Goal: Information Seeking & Learning: Learn about a topic

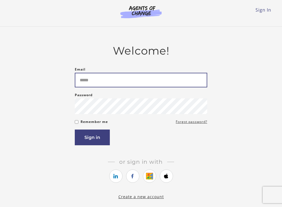
click at [89, 83] on input "Email" at bounding box center [141, 80] width 133 height 15
type input "**********"
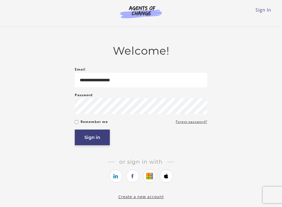
click at [87, 138] on button "Sign in" at bounding box center [92, 138] width 35 height 16
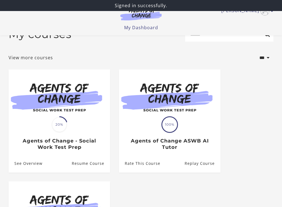
scroll to position [16, 0]
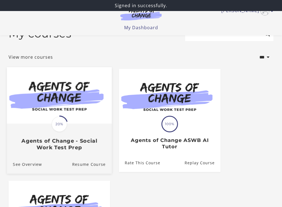
click at [60, 109] on img at bounding box center [59, 95] width 105 height 57
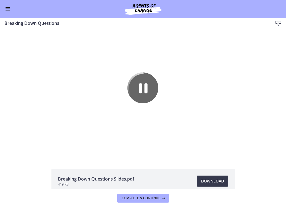
click at [6, 10] on span "Enable menu" at bounding box center [8, 10] width 4 height 1
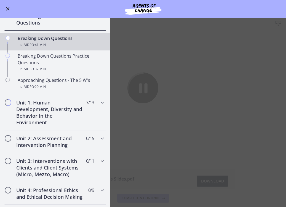
scroll to position [115, 0]
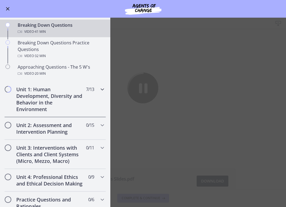
click at [99, 90] on icon "Chapters" at bounding box center [102, 89] width 7 height 7
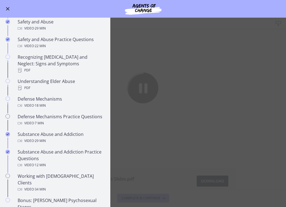
scroll to position [226, 0]
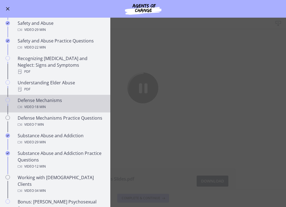
click at [67, 97] on div "Defense Mechanisms Video · 18 min" at bounding box center [61, 103] width 86 height 13
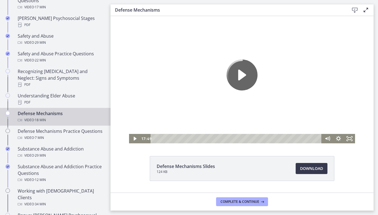
scroll to position [227, 0]
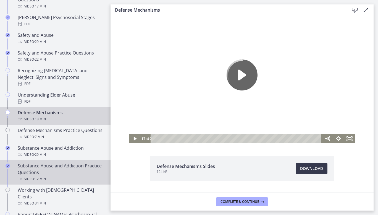
click at [36, 175] on span "· 12 min" at bounding box center [40, 178] width 12 height 7
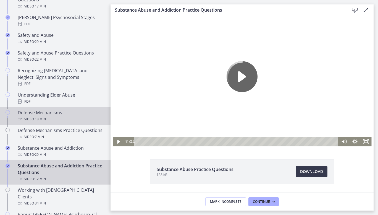
click at [39, 116] on span "· 18 min" at bounding box center [40, 119] width 12 height 7
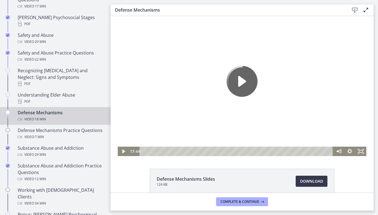
click at [230, 84] on icon "Play Video" at bounding box center [241, 81] width 31 height 31
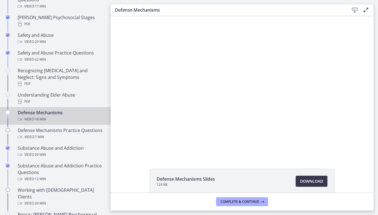
drag, startPoint x: 204, startPoint y: 203, endPoint x: 332, endPoint y: 93, distance: 169.0
click at [286, 93] on div at bounding box center [242, 86] width 249 height 140
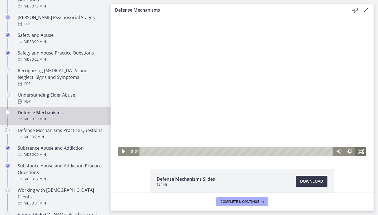
click at [286, 149] on icon "Fullscreen" at bounding box center [360, 150] width 11 height 9
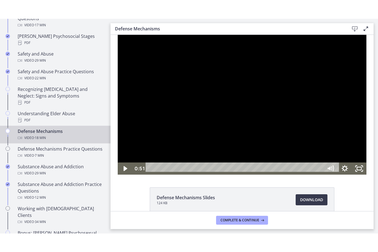
scroll to position [202, 0]
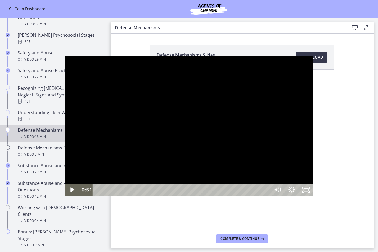
click at [149, 134] on div at bounding box center [189, 126] width 249 height 140
click at [164, 112] on div at bounding box center [189, 126] width 249 height 140
click at [168, 113] on div at bounding box center [189, 126] width 249 height 140
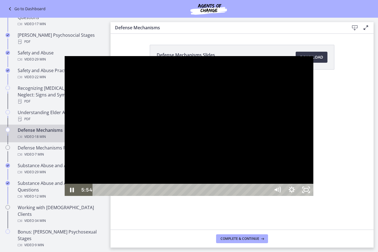
click at [139, 88] on div at bounding box center [189, 126] width 249 height 140
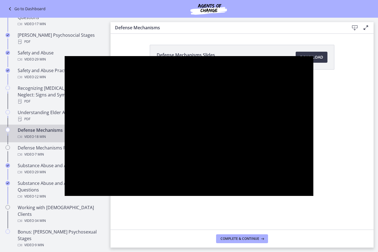
click at [139, 88] on div at bounding box center [189, 126] width 249 height 140
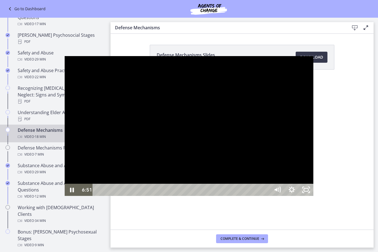
click at [140, 92] on div at bounding box center [189, 126] width 249 height 140
click at [168, 101] on div at bounding box center [189, 126] width 249 height 140
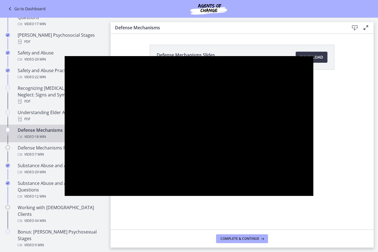
click at [168, 101] on div at bounding box center [189, 126] width 249 height 140
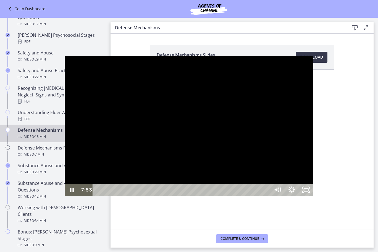
click at [163, 149] on div at bounding box center [189, 126] width 249 height 140
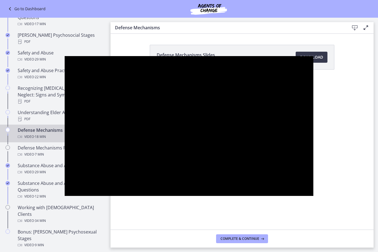
click at [163, 149] on div at bounding box center [189, 126] width 249 height 140
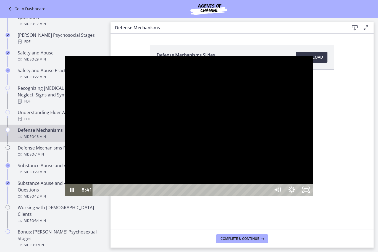
click at [162, 144] on div at bounding box center [189, 126] width 249 height 140
click at [167, 149] on div at bounding box center [189, 126] width 249 height 140
click at [187, 127] on div at bounding box center [189, 126] width 249 height 140
click at [189, 119] on div at bounding box center [189, 126] width 249 height 140
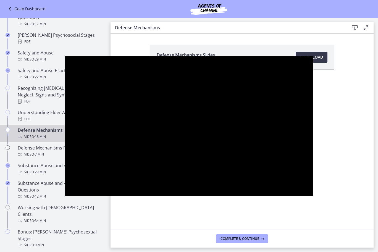
click at [182, 132] on div at bounding box center [189, 126] width 249 height 140
click at [178, 141] on div at bounding box center [189, 126] width 249 height 140
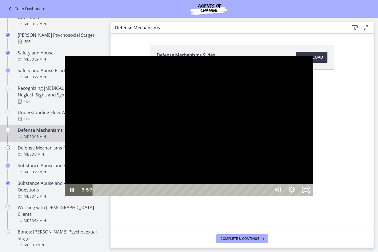
click at [146, 136] on div at bounding box center [189, 126] width 249 height 140
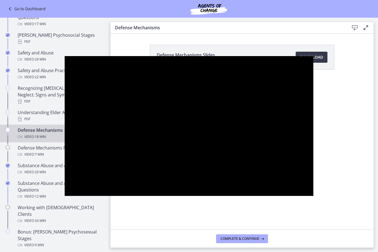
click at [146, 136] on div at bounding box center [189, 126] width 249 height 140
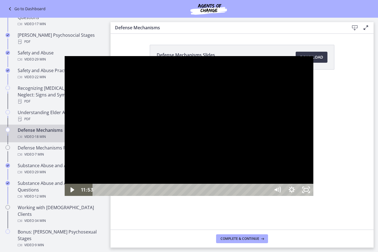
click at [191, 106] on div at bounding box center [189, 126] width 249 height 140
click at [174, 142] on div at bounding box center [189, 126] width 249 height 140
click at [177, 120] on div at bounding box center [189, 126] width 249 height 140
click at [173, 90] on div at bounding box center [189, 126] width 249 height 140
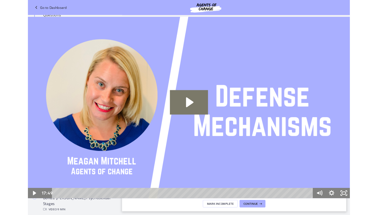
scroll to position [0, 0]
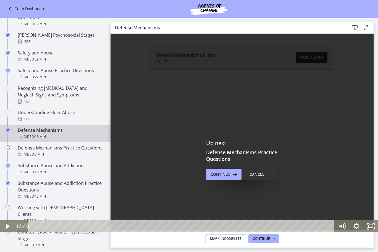
drag, startPoint x: 32, startPoint y: 226, endPoint x: 329, endPoint y: 236, distance: 296.7
click at [286, 207] on div "Click for sound @keyframes VOLUME_SMALL_WAVE_FLASH { 0% { opacity: 0; } 33% { o…" at bounding box center [189, 126] width 378 height 252
click at [197, 161] on div at bounding box center [189, 126] width 378 height 213
click at [286, 207] on icon "Fullscreen" at bounding box center [370, 226] width 14 height 12
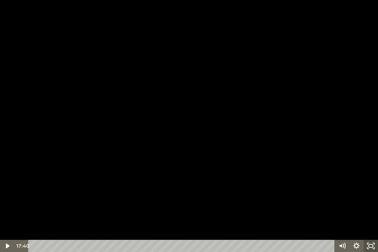
click at [286, 207] on rect "Unfullscreen" at bounding box center [370, 245] width 4 height 3
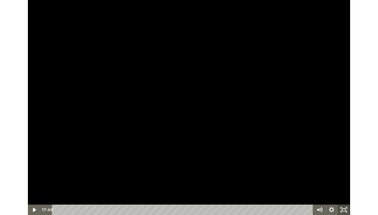
scroll to position [227, 0]
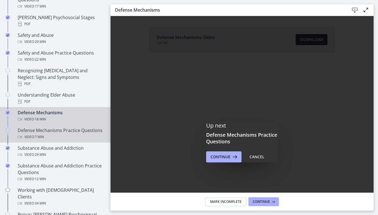
click at [74, 130] on div "Defense Mechanisms Practice Questions Video · 7 min" at bounding box center [61, 133] width 86 height 13
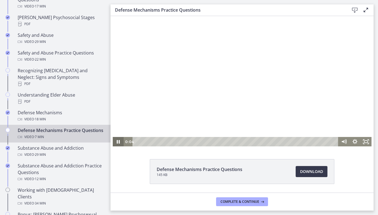
click at [117, 143] on icon "Pause" at bounding box center [118, 142] width 3 height 4
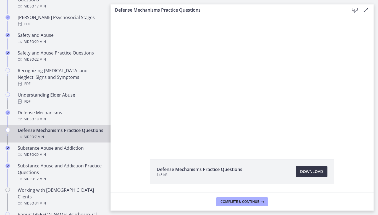
click at [286, 174] on span "Download Opens in a new window" at bounding box center [311, 171] width 23 height 7
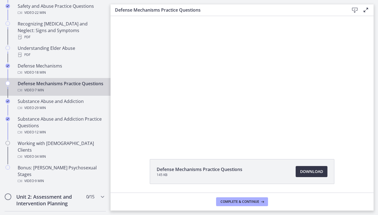
scroll to position [274, 0]
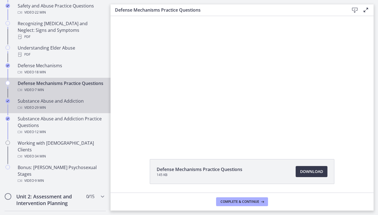
click at [70, 101] on div "Substance Abuse and Addiction Video · 29 min" at bounding box center [61, 103] width 86 height 13
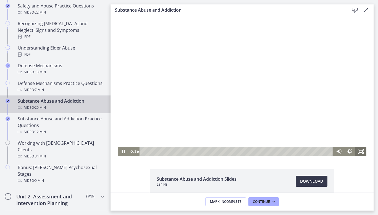
click at [286, 154] on icon "Fullscreen" at bounding box center [360, 150] width 11 height 9
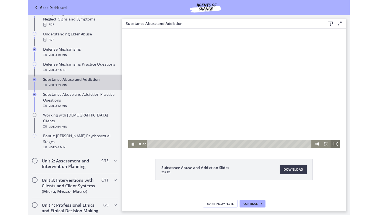
scroll to position [249, 0]
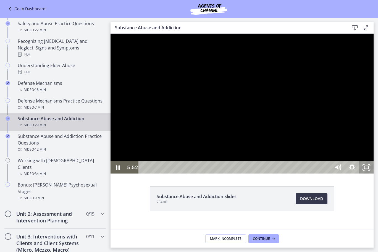
click at [286, 173] on icon "Unfullscreen" at bounding box center [366, 167] width 14 height 12
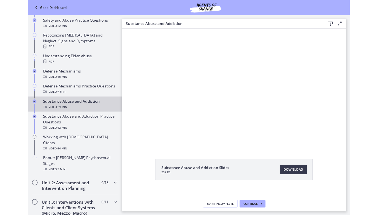
scroll to position [274, 0]
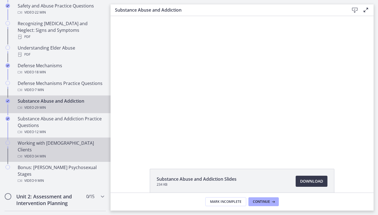
click at [46, 153] on span "· 34 min" at bounding box center [40, 156] width 12 height 7
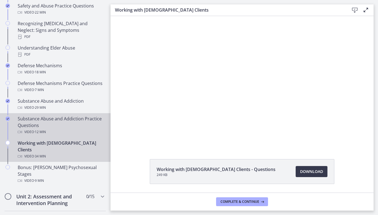
click at [60, 126] on div "Substance Abuse and Addiction Practice Questions Video · 12 min" at bounding box center [61, 125] width 86 height 20
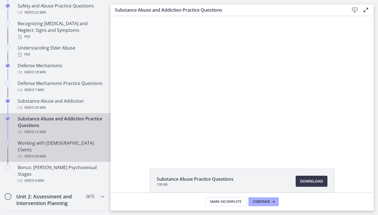
click at [57, 145] on div "Working with LGBTQ+ Clients Video · 34 min" at bounding box center [61, 149] width 86 height 20
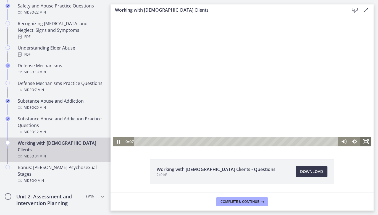
click at [286, 139] on icon "Fullscreen" at bounding box center [365, 141] width 11 height 9
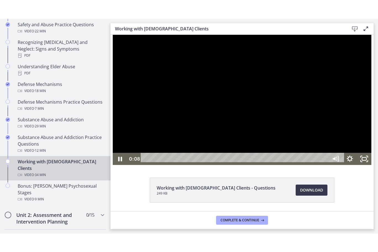
scroll to position [249, 0]
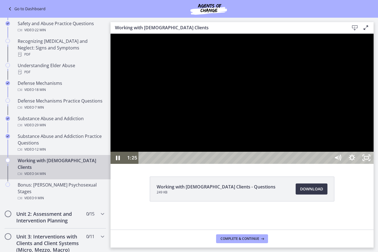
click at [286, 161] on div at bounding box center [241, 99] width 263 height 130
click at [286, 159] on div at bounding box center [241, 99] width 263 height 130
click at [209, 164] on div at bounding box center [241, 99] width 263 height 130
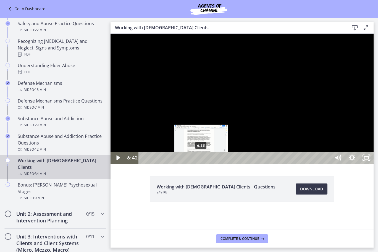
click at [201, 160] on div "Playbar" at bounding box center [202, 158] width 4 height 4
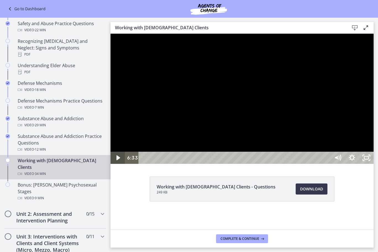
click at [120, 164] on icon "Play Video" at bounding box center [118, 158] width 14 height 12
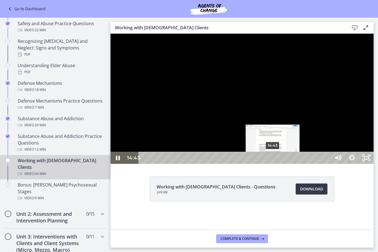
click at [273, 164] on div "14:43" at bounding box center [235, 158] width 183 height 12
click at [270, 164] on div "14:24" at bounding box center [235, 158] width 183 height 12
click at [279, 164] on div "15:28" at bounding box center [235, 158] width 183 height 12
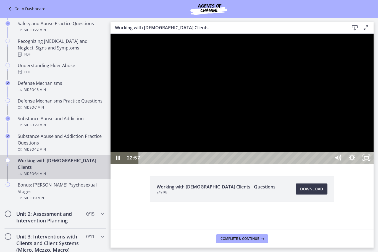
click at [286, 164] on div at bounding box center [241, 99] width 263 height 130
click at [212, 164] on div at bounding box center [241, 99] width 263 height 130
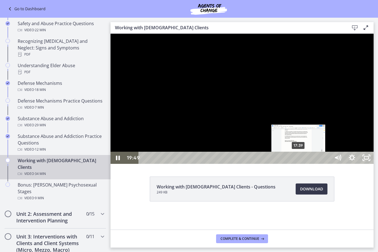
click at [286, 164] on div "17:39" at bounding box center [235, 158] width 183 height 12
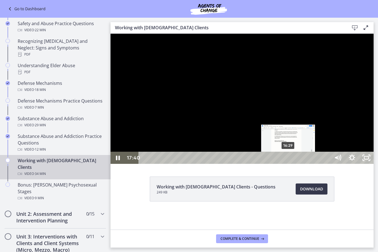
click at [286, 164] on div "16:29" at bounding box center [235, 158] width 183 height 12
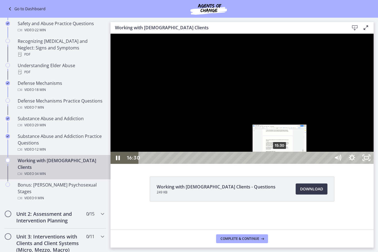
click at [280, 164] on div "15:30" at bounding box center [235, 158] width 183 height 12
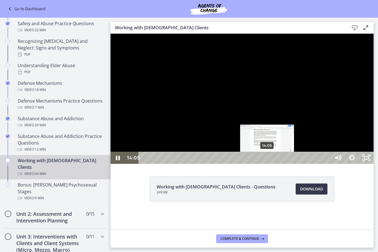
click at [267, 164] on div "14:05" at bounding box center [235, 158] width 183 height 12
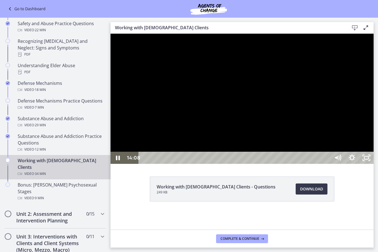
click at [121, 164] on div at bounding box center [241, 99] width 263 height 130
click at [286, 164] on div at bounding box center [241, 99] width 263 height 130
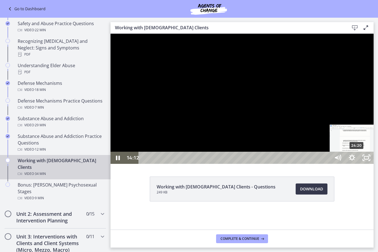
click at [286, 164] on div "24:20" at bounding box center [235, 158] width 183 height 12
click at [286, 164] on div "26:03" at bounding box center [235, 158] width 183 height 12
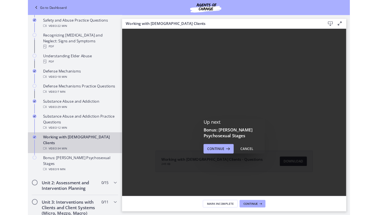
scroll to position [0, 0]
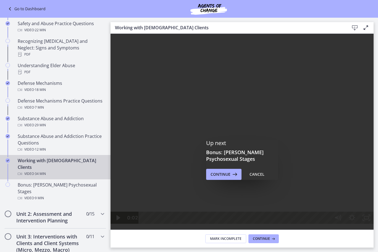
click at [286, 167] on div at bounding box center [241, 129] width 263 height 190
click at [286, 180] on div at bounding box center [241, 129] width 263 height 190
click at [286, 207] on icon "Fullscreen" at bounding box center [363, 219] width 1 height 1
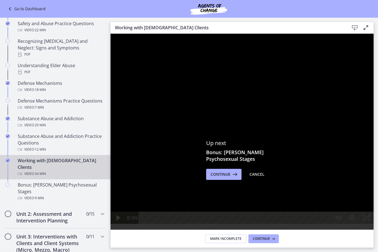
click at [286, 54] on div at bounding box center [241, 129] width 263 height 190
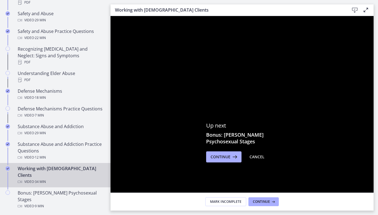
scroll to position [274, 0]
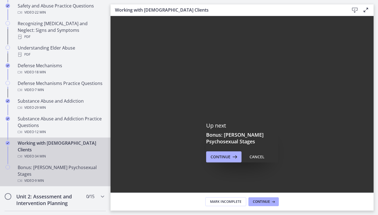
click at [49, 164] on div "Bonus: Freud's Psychosexual Stages Video · 9 min" at bounding box center [61, 174] width 86 height 20
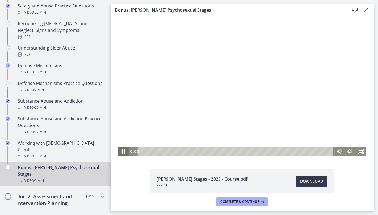
click at [122, 151] on icon "Pause" at bounding box center [123, 151] width 4 height 4
click at [122, 151] on icon "Play Video" at bounding box center [123, 151] width 3 height 4
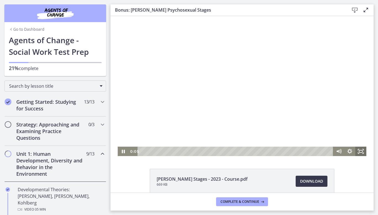
drag, startPoint x: 471, startPoint y: 190, endPoint x: 360, endPoint y: 150, distance: 117.5
click at [360, 150] on icon "Fullscreen" at bounding box center [360, 150] width 11 height 9
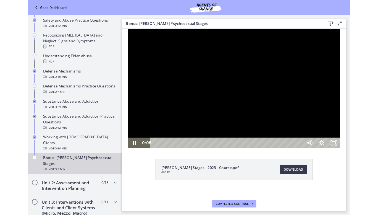
scroll to position [249, 0]
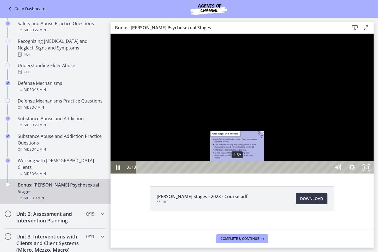
click at [237, 173] on div "2:59" at bounding box center [233, 167] width 185 height 12
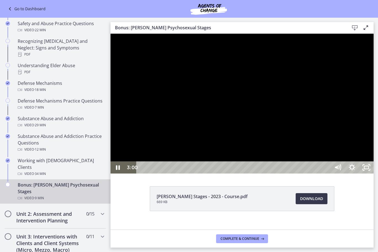
click at [235, 173] on div at bounding box center [241, 104] width 263 height 140
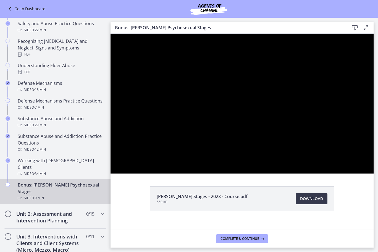
click at [246, 173] on div at bounding box center [241, 104] width 263 height 140
click at [263, 173] on div at bounding box center [241, 104] width 263 height 140
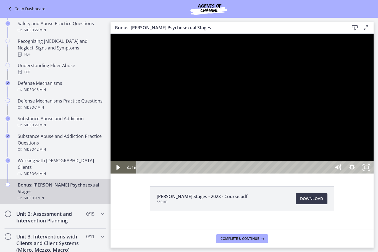
click at [237, 173] on div at bounding box center [241, 104] width 263 height 140
click at [244, 153] on div at bounding box center [241, 104] width 263 height 140
click at [244, 152] on div at bounding box center [241, 104] width 263 height 140
click at [373, 83] on div at bounding box center [241, 104] width 263 height 140
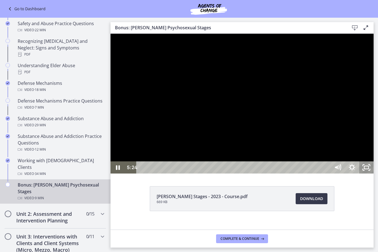
click at [373, 173] on icon "Unfullscreen" at bounding box center [366, 167] width 14 height 12
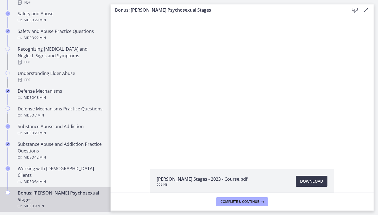
scroll to position [274, 0]
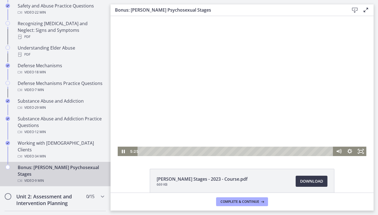
click at [213, 122] on div at bounding box center [242, 86] width 249 height 140
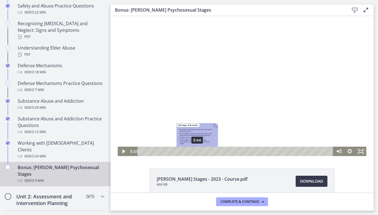
click at [195, 150] on div "2:46" at bounding box center [236, 150] width 189 height 9
